Goal: Task Accomplishment & Management: Use online tool/utility

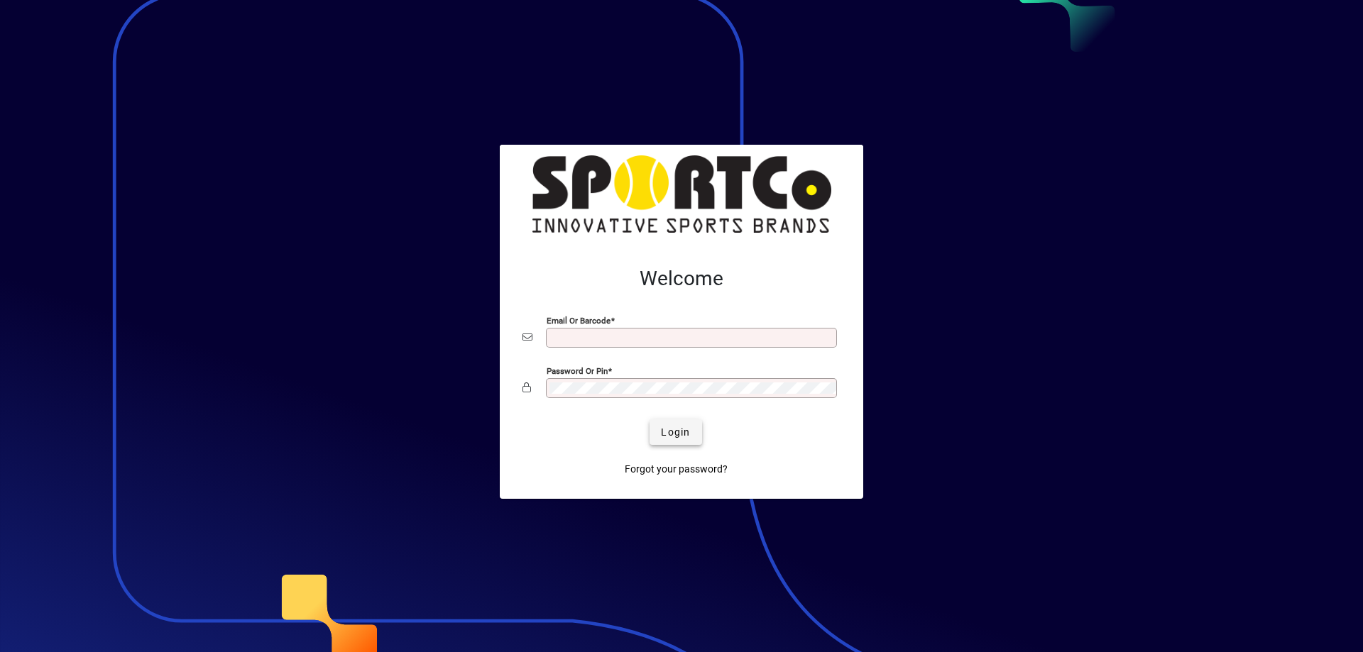
type input "**********"
click at [659, 441] on span "submit" at bounding box center [676, 432] width 52 height 34
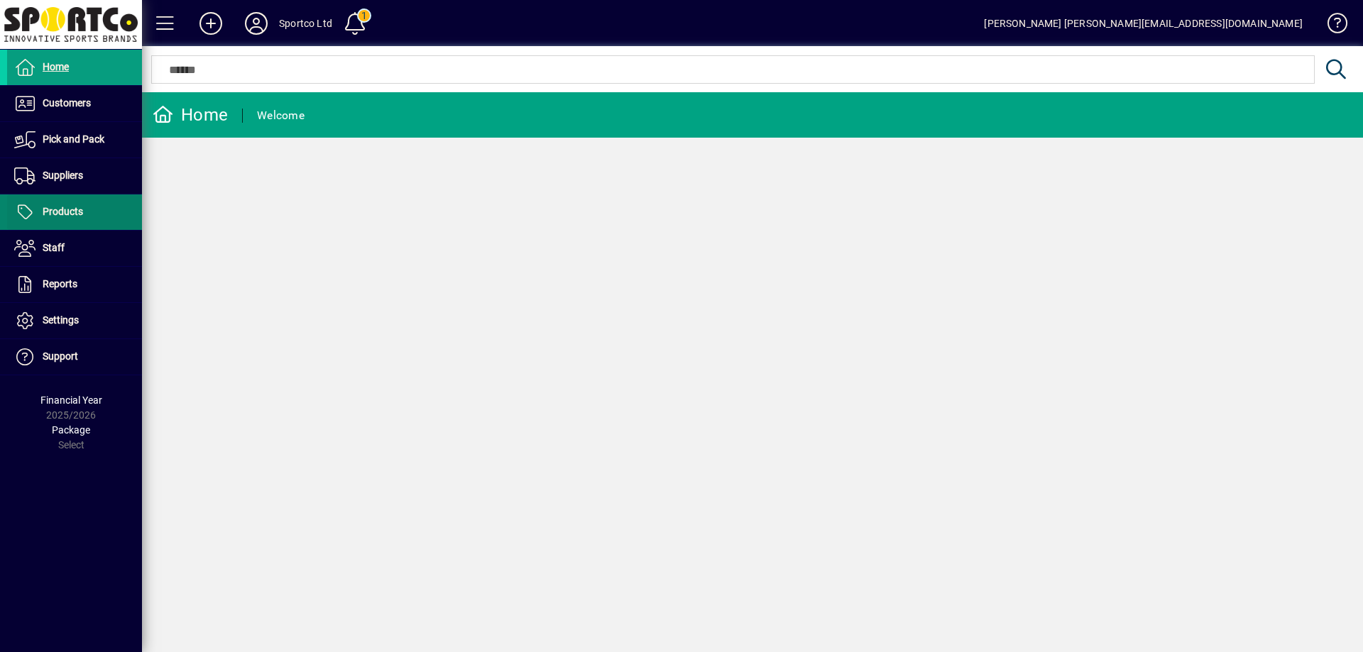
click at [57, 217] on span "Products" at bounding box center [63, 211] width 40 height 11
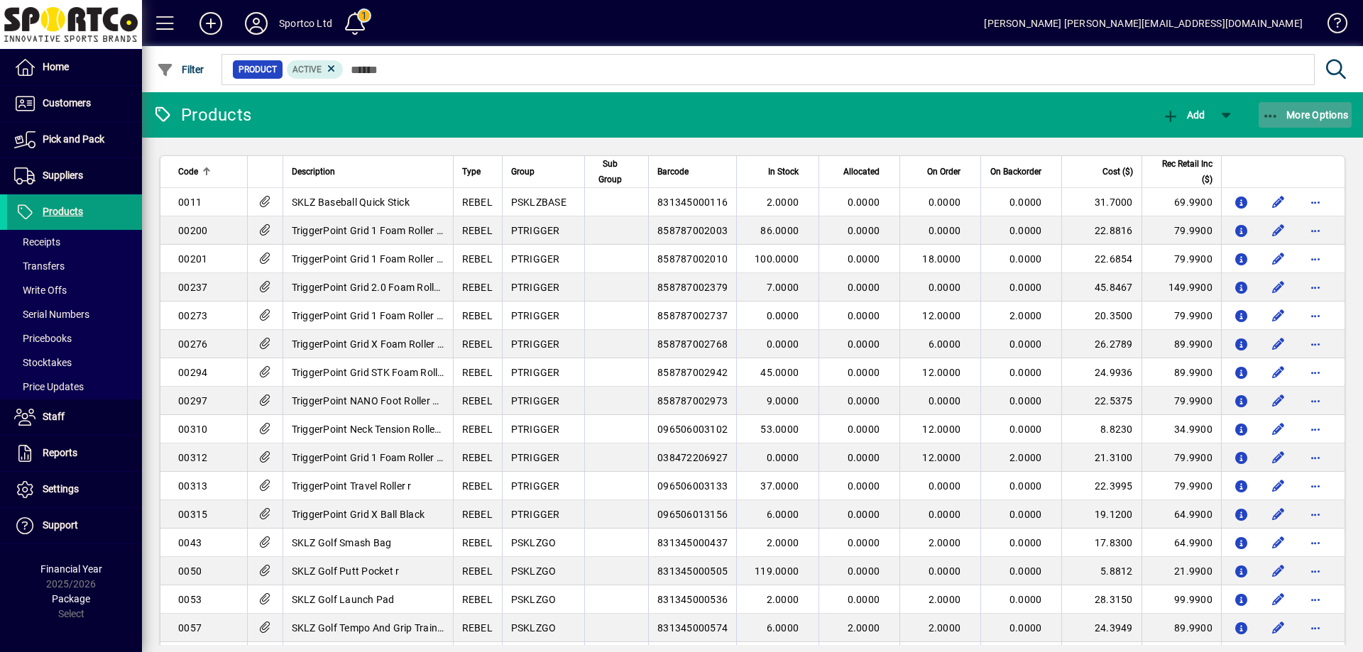
click at [1289, 112] on span "More Options" at bounding box center [1305, 114] width 87 height 11
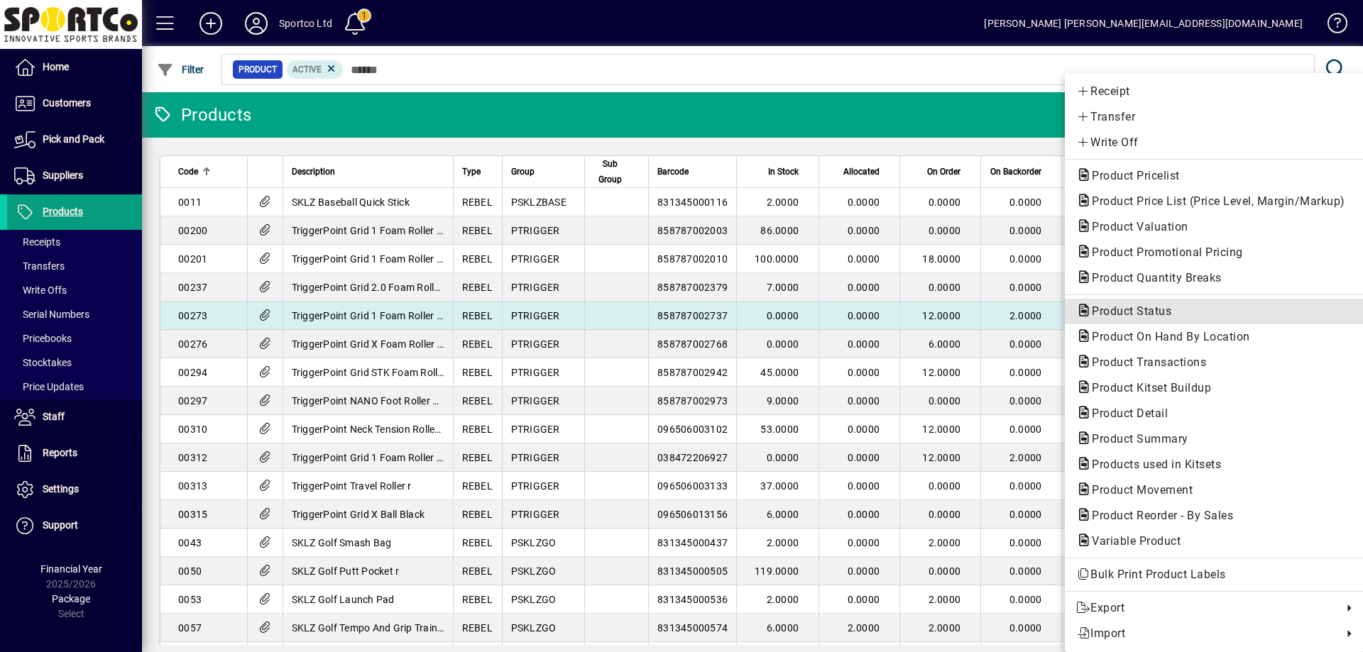
drag, startPoint x: 1157, startPoint y: 305, endPoint x: 1173, endPoint y: 307, distance: 15.8
click at [1158, 304] on span "Product Status" at bounding box center [1214, 311] width 276 height 17
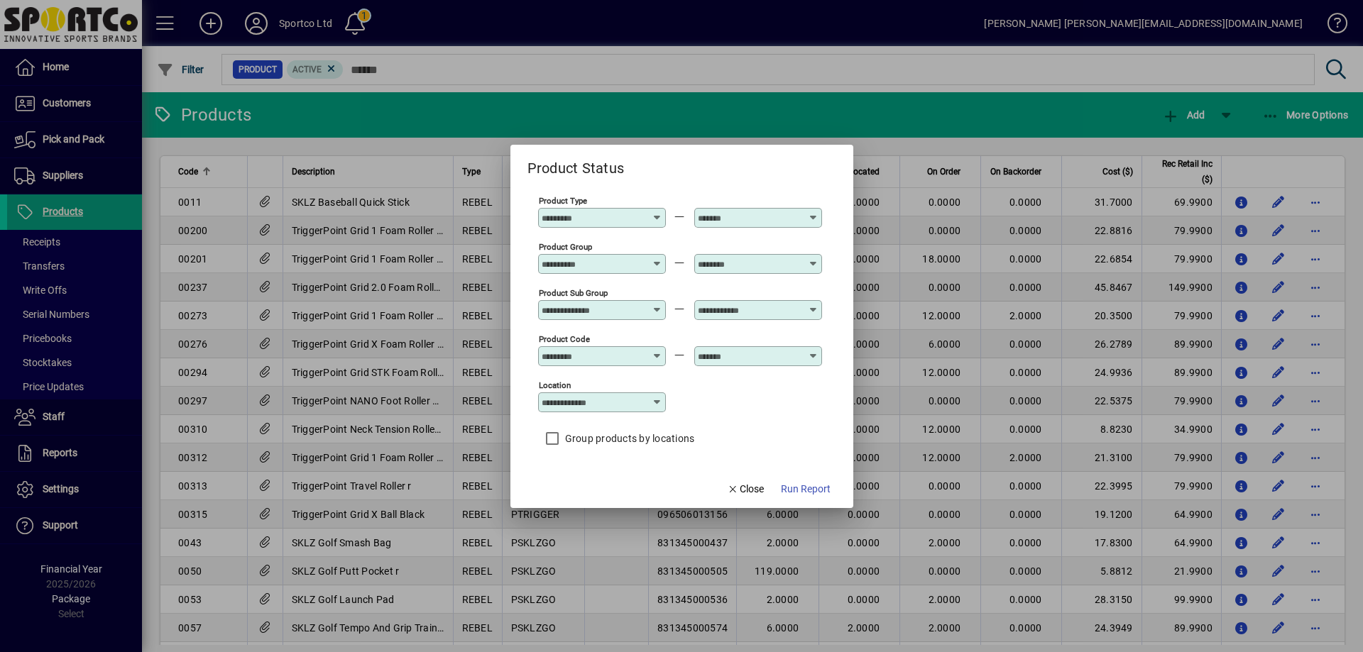
click at [572, 256] on div "Product Group" at bounding box center [602, 264] width 128 height 20
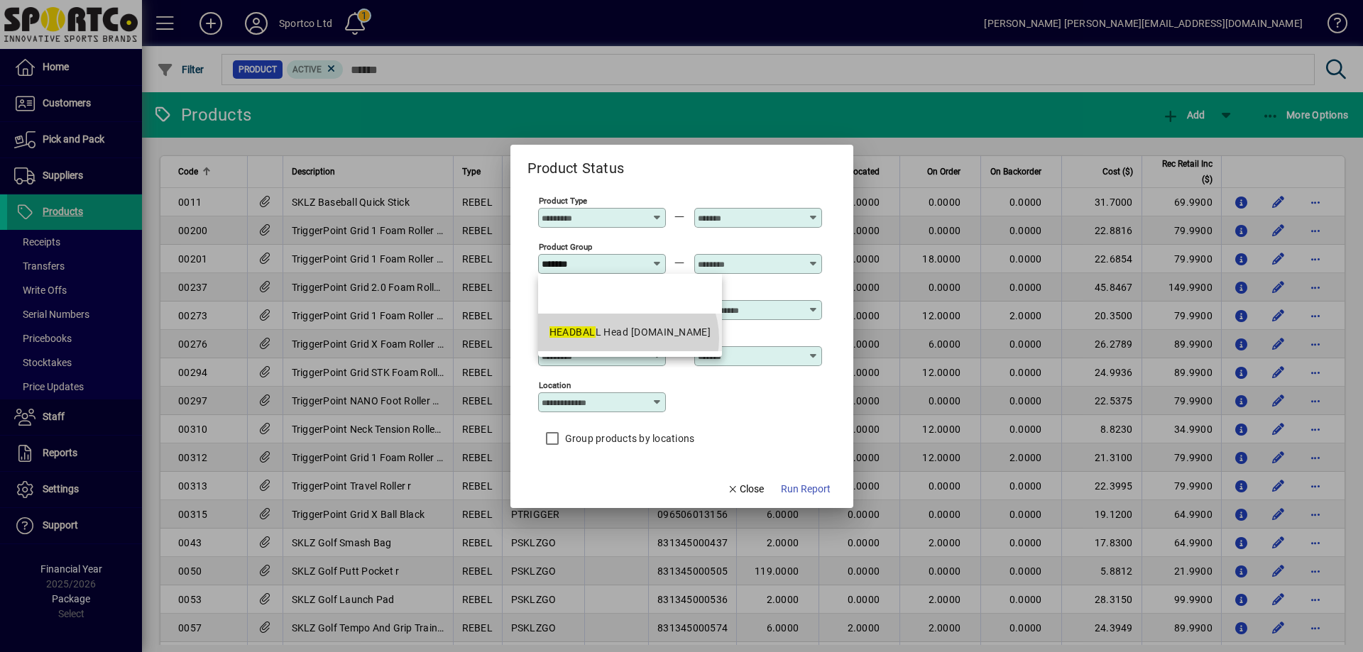
click at [627, 339] on div "HEADBAL L Head [DOMAIN_NAME]" at bounding box center [630, 332] width 162 height 15
type input "**********"
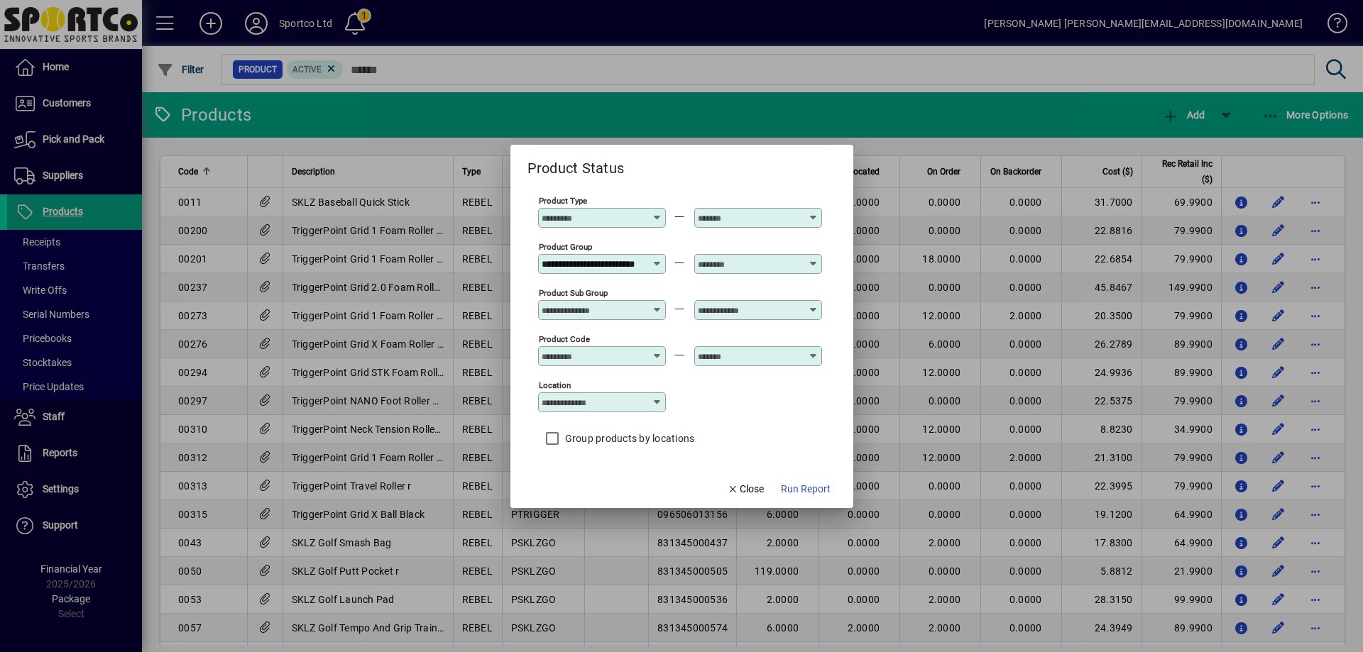
click at [813, 258] on icon at bounding box center [814, 258] width 11 height 0
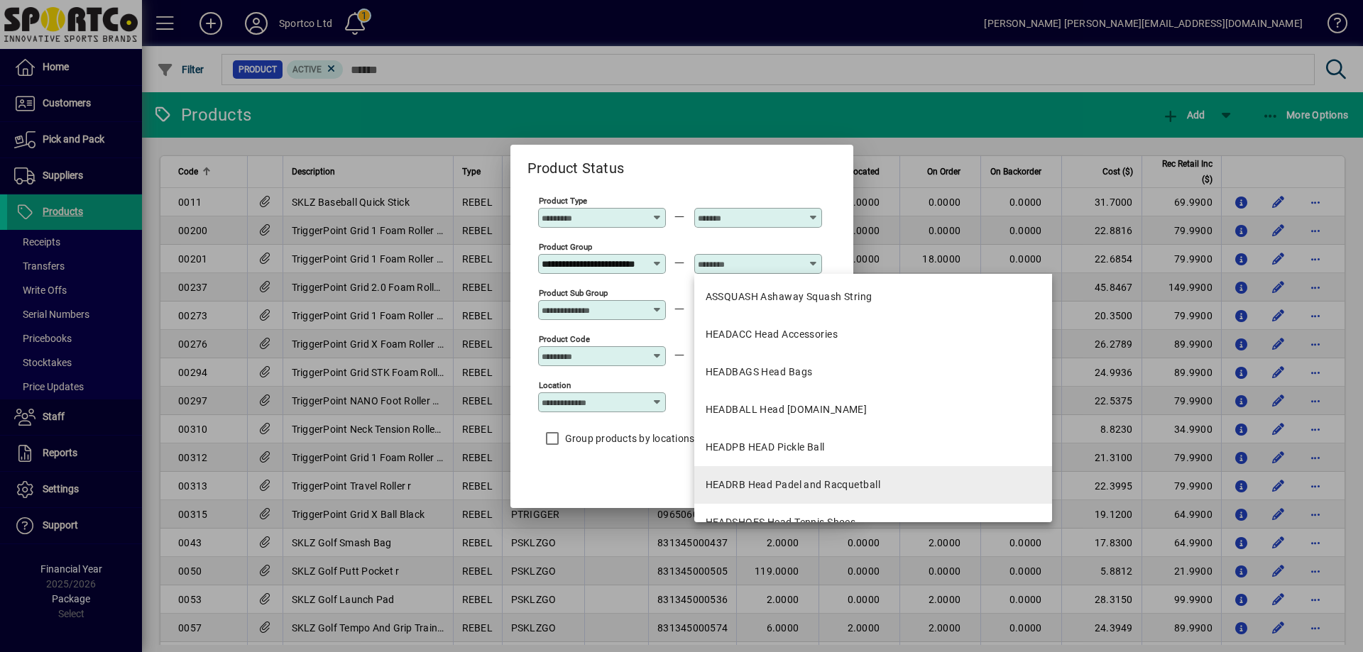
scroll to position [142, 0]
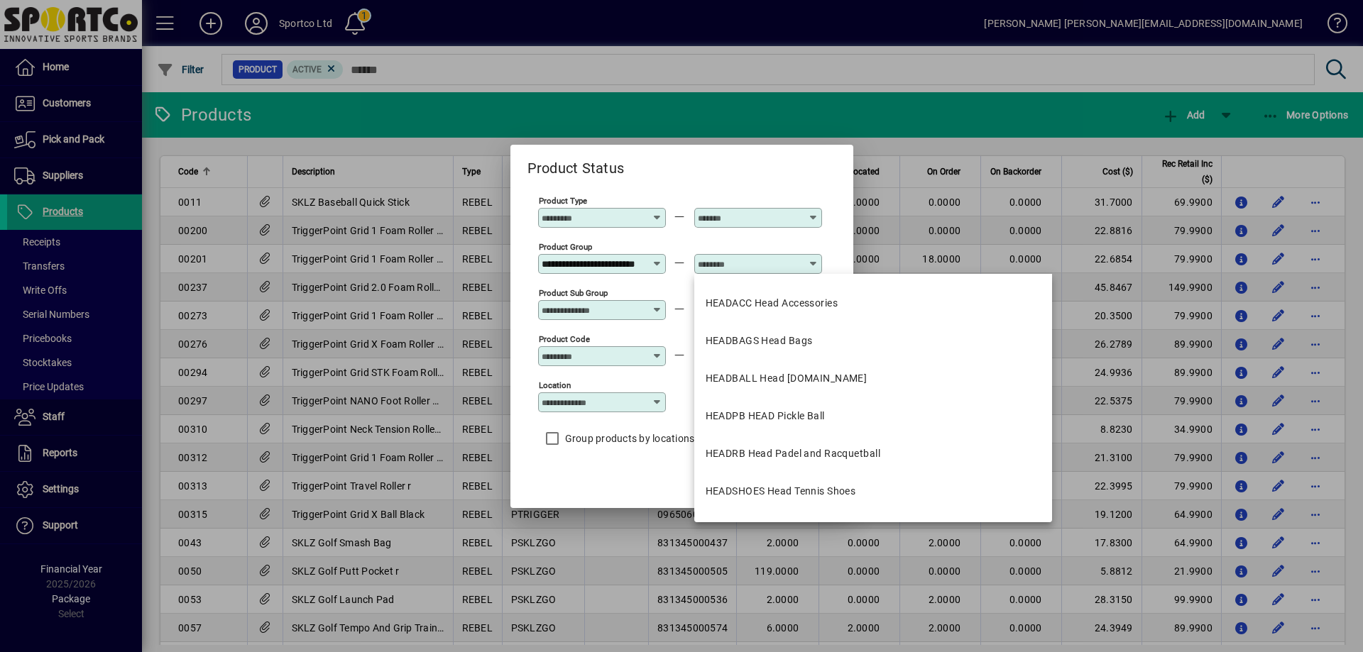
click at [729, 373] on div "HEADBALL Head [DOMAIN_NAME]" at bounding box center [787, 378] width 162 height 15
type input "**********"
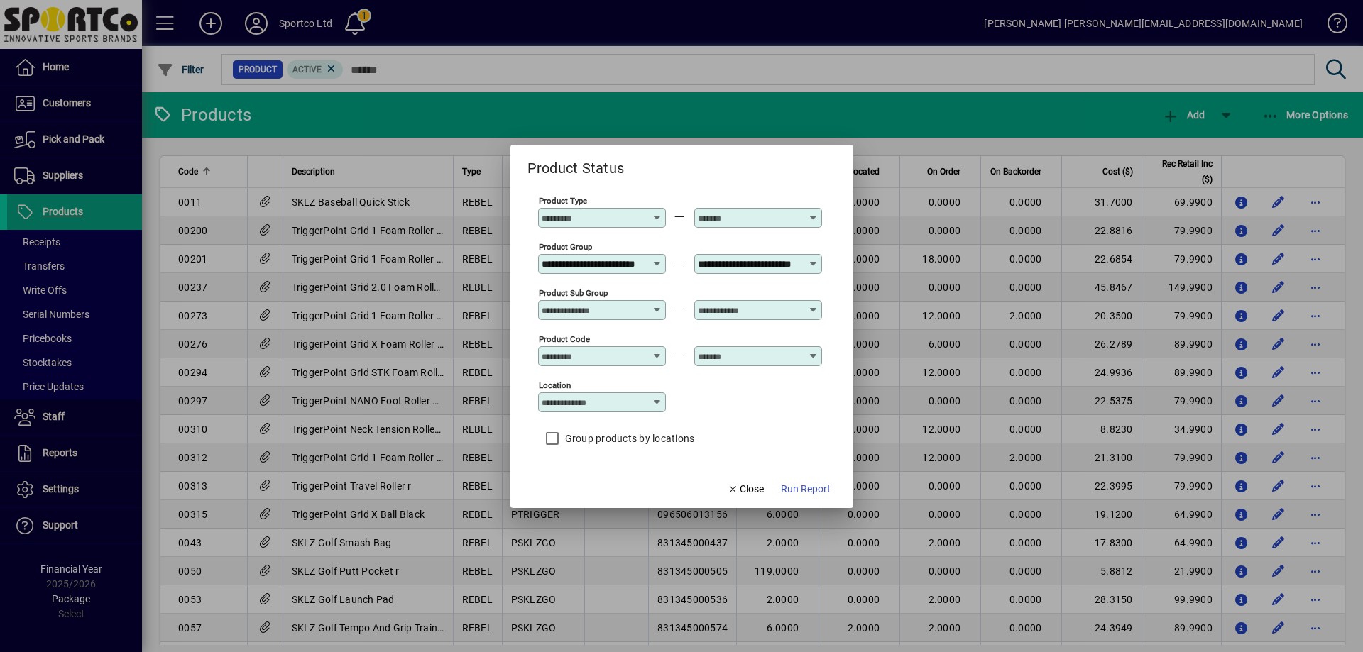
scroll to position [0, 33]
click at [813, 486] on span "Run Report" at bounding box center [806, 489] width 50 height 15
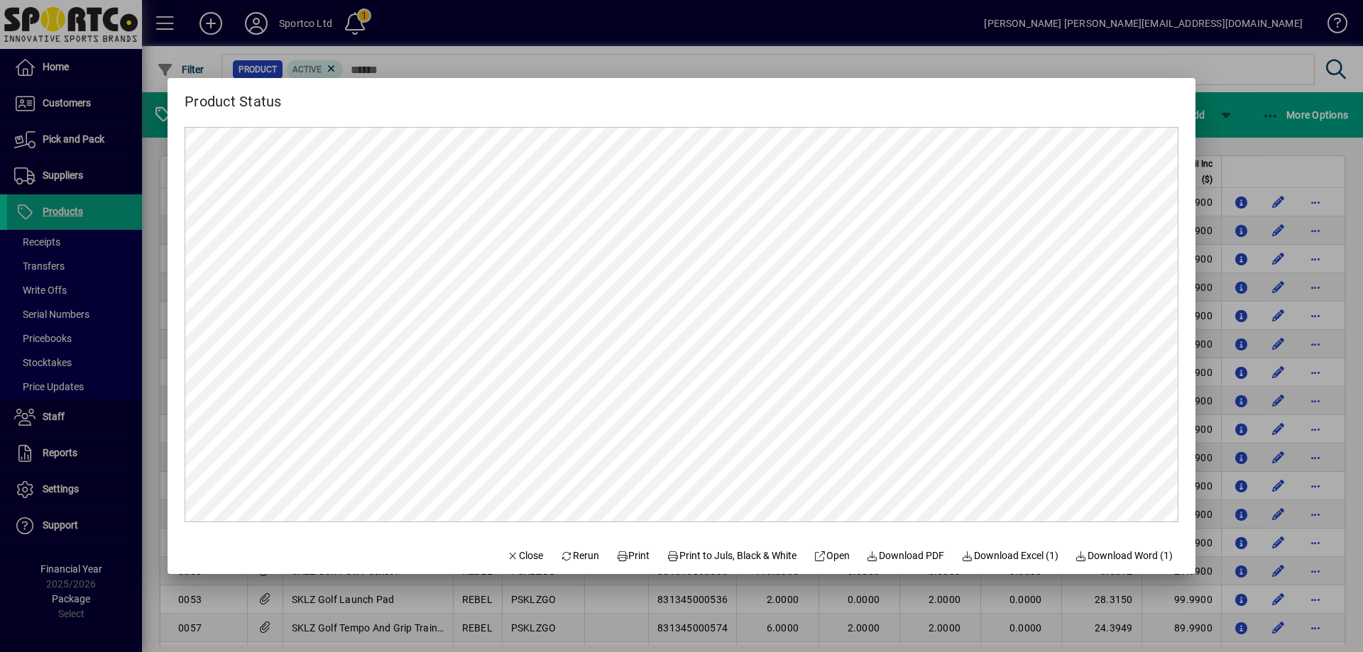
scroll to position [0, 0]
click at [635, 557] on span "Print" at bounding box center [633, 556] width 34 height 15
click at [622, 558] on span "Print" at bounding box center [633, 556] width 34 height 15
